Goal: Transaction & Acquisition: Download file/media

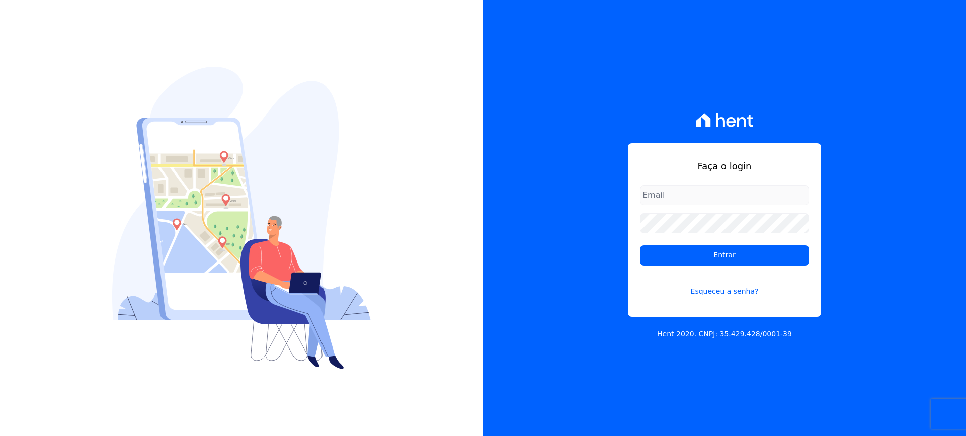
click at [694, 194] on input "email" at bounding box center [724, 195] width 169 height 20
type input "financeiro@vlbarros.com.br"
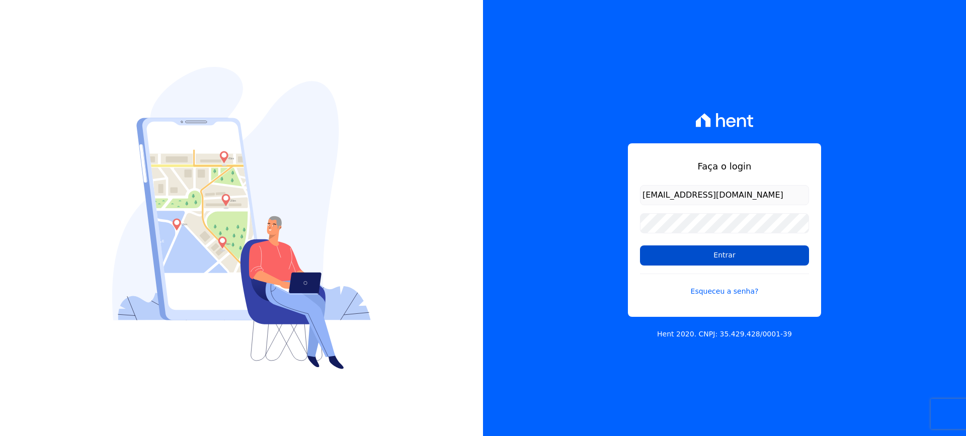
click at [721, 255] on input "Entrar" at bounding box center [724, 256] width 169 height 20
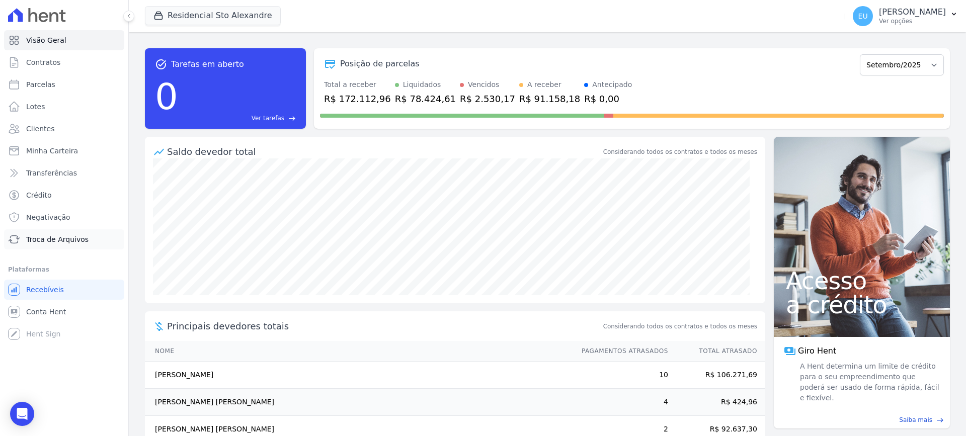
click at [51, 238] on span "Troca de Arquivos" at bounding box center [57, 239] width 62 height 10
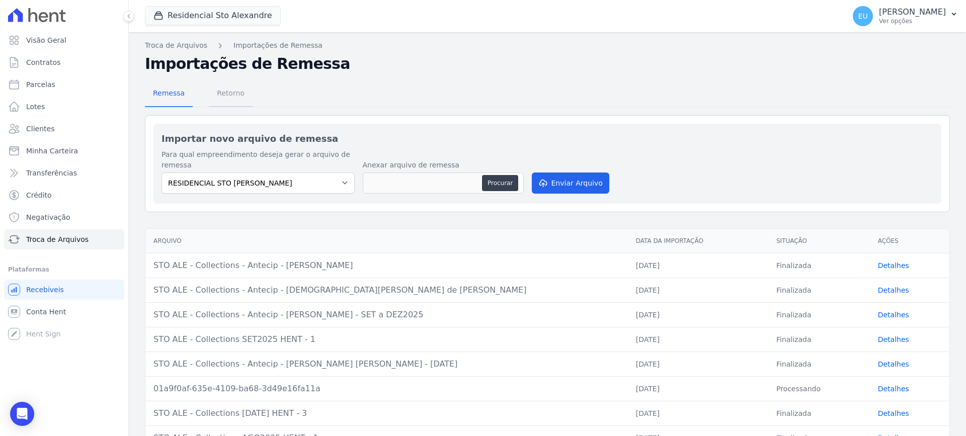
click at [224, 93] on span "Retorno" at bounding box center [231, 93] width 40 height 20
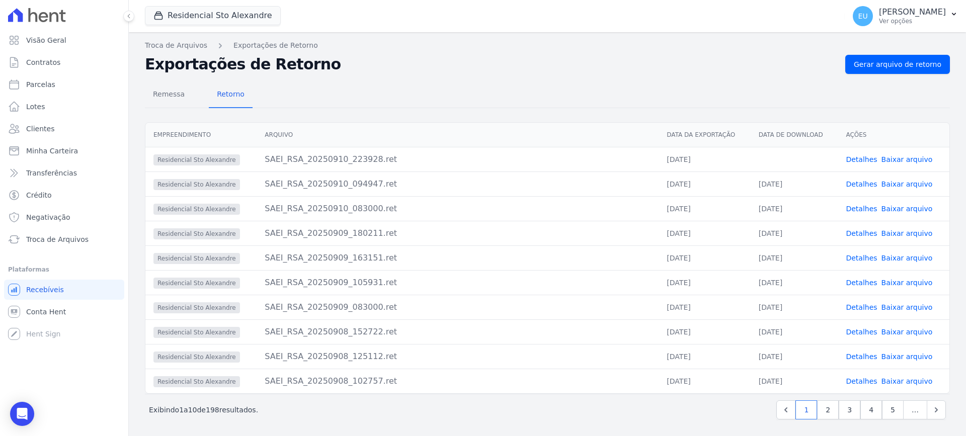
click at [856, 157] on link "Detalhes" at bounding box center [861, 159] width 31 height 8
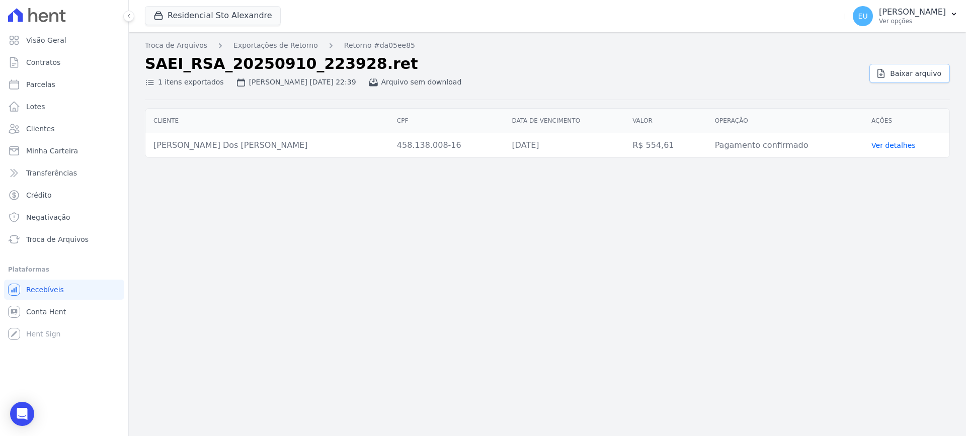
click at [907, 72] on span "Baixar arquivo" at bounding box center [915, 73] width 51 height 10
click at [273, 44] on link "Exportações de Retorno" at bounding box center [275, 45] width 85 height 11
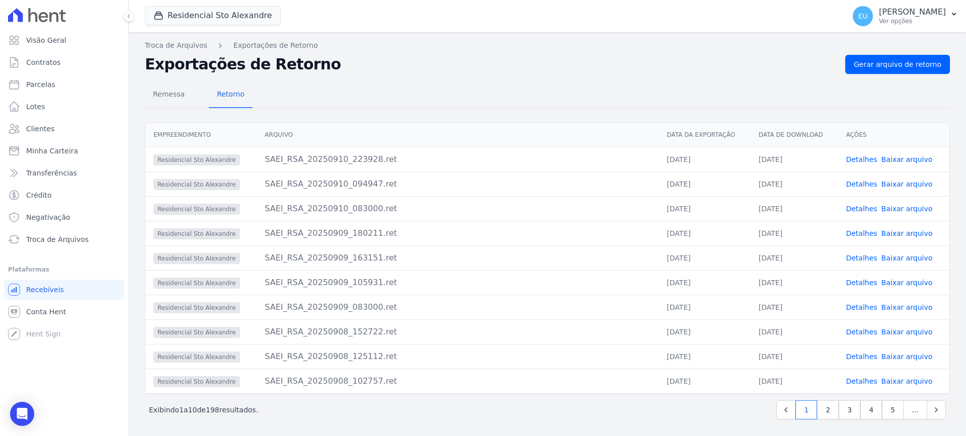
click at [890, 159] on link "Baixar arquivo" at bounding box center [907, 159] width 51 height 8
click at [894, 63] on span "Gerar arquivo de retorno" at bounding box center [898, 64] width 88 height 10
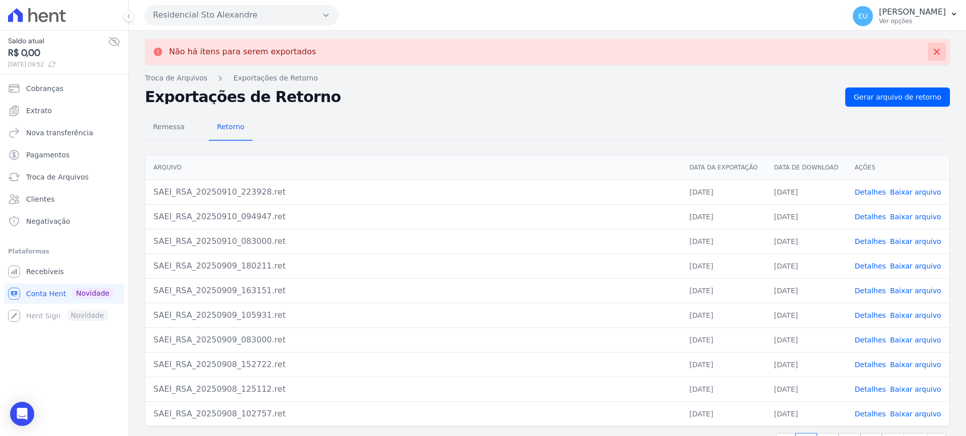
click at [932, 50] on icon at bounding box center [937, 52] width 10 height 10
